Goal: Task Accomplishment & Management: Manage account settings

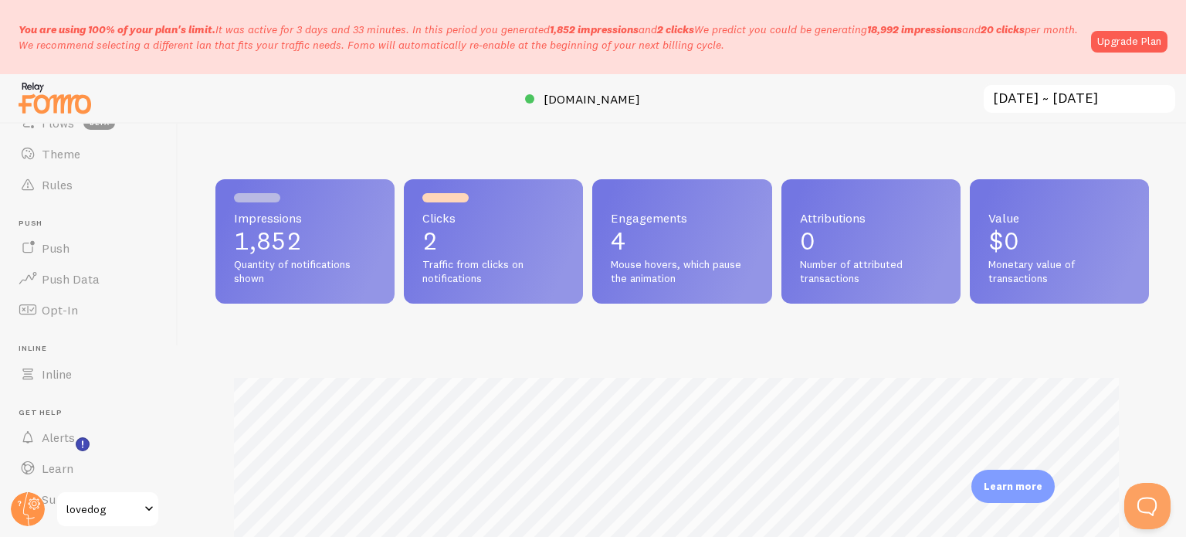
scroll to position [206, 0]
click at [148, 507] on span at bounding box center [149, 509] width 19 height 19
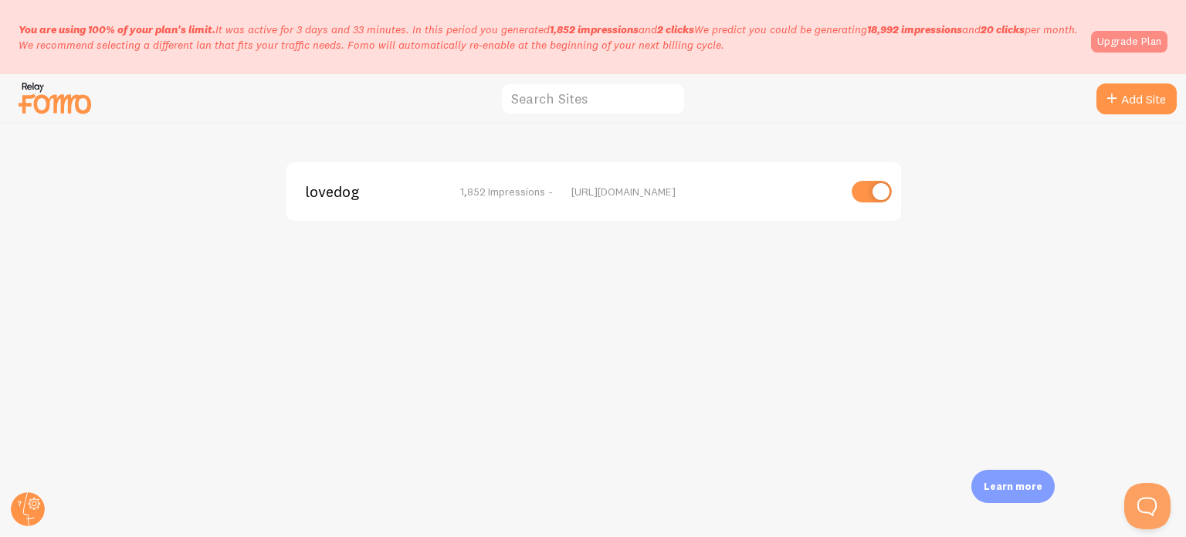
click at [1121, 40] on link "Upgrade Plan" at bounding box center [1129, 42] width 76 height 22
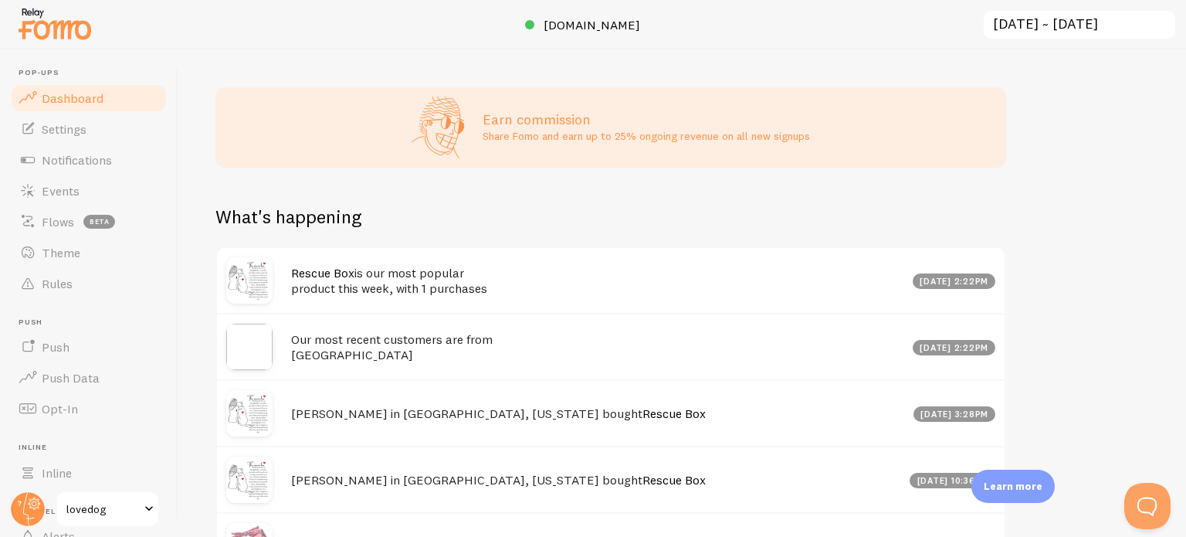
scroll to position [684, 0]
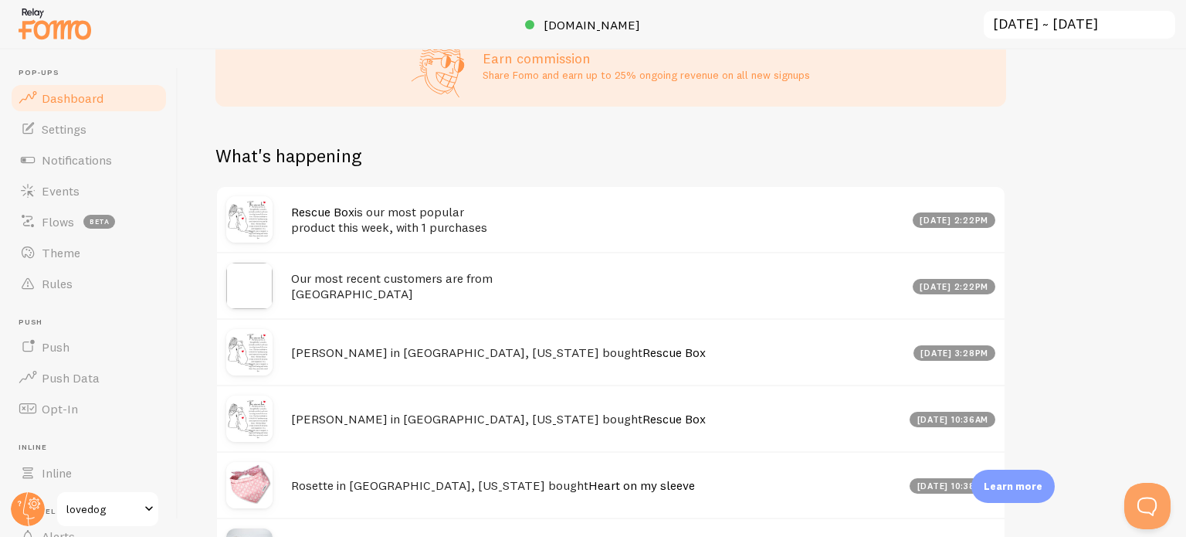
drag, startPoint x: 1179, startPoint y: 258, endPoint x: 1162, endPoint y: 442, distance: 184.6
click at [1162, 442] on div "Impressions 1,852 Quantity of notifications shown Clicks 2 Traffic from clicks …" at bounding box center [682, 292] width 1008 height 487
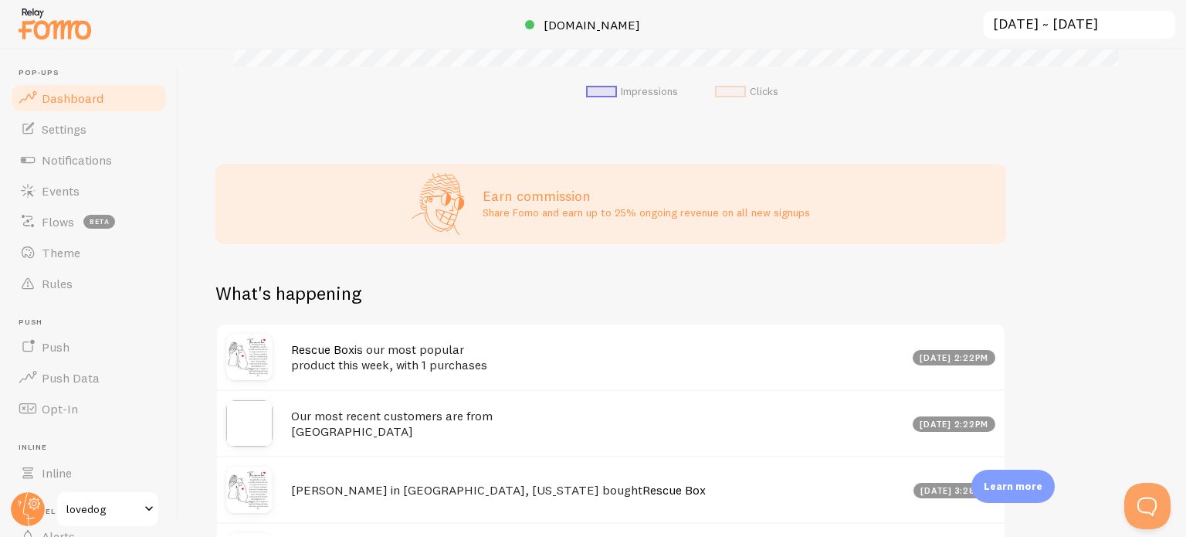
scroll to position [804, 0]
